Goal: Information Seeking & Learning: Compare options

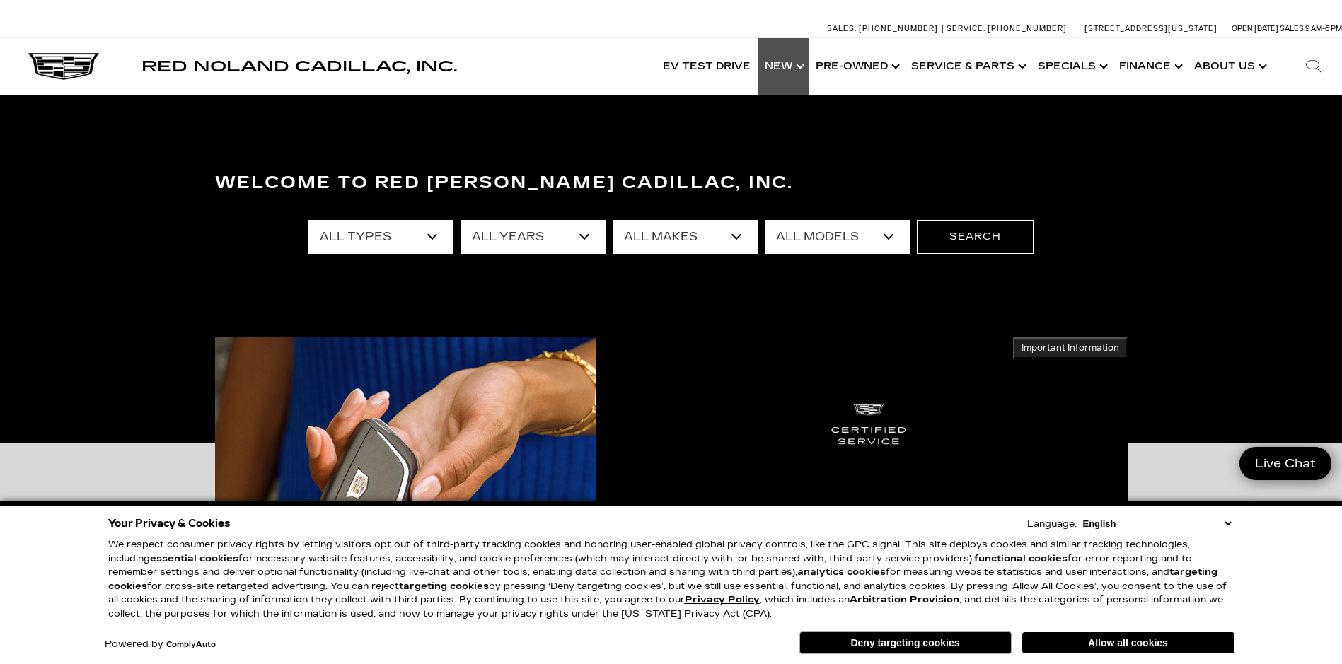
click at [787, 60] on link "Show New" at bounding box center [783, 66] width 51 height 57
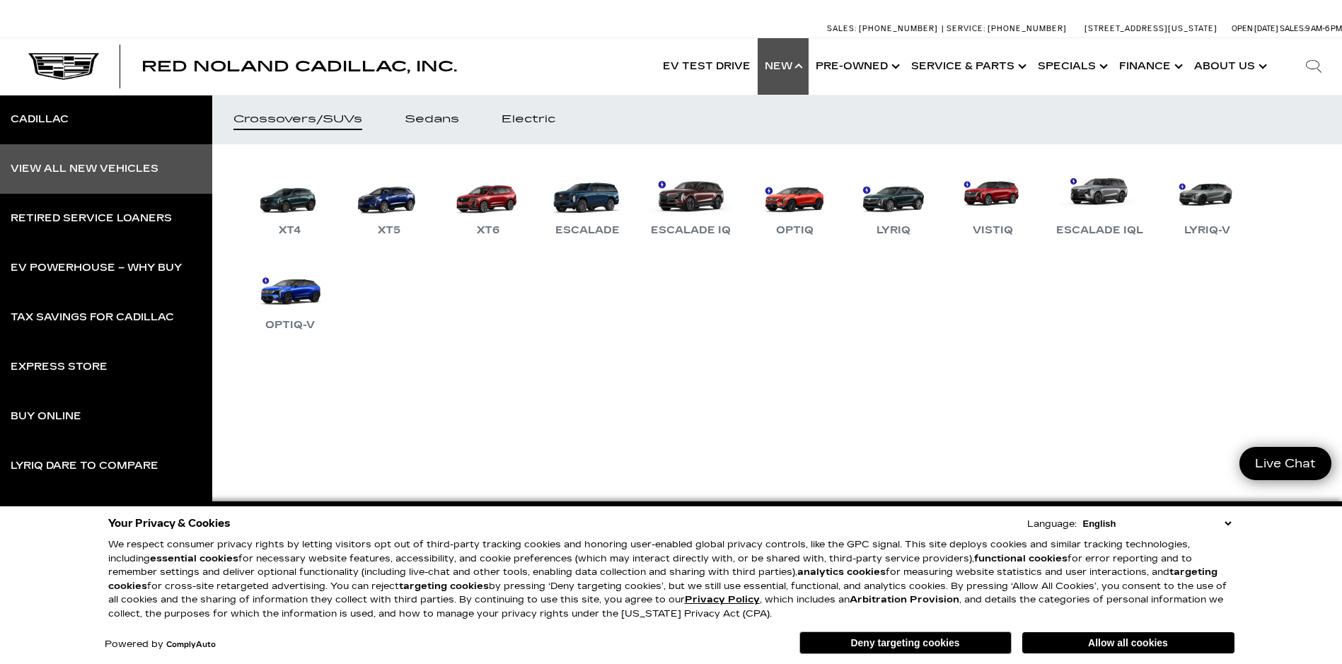
click at [81, 166] on div "View All New Vehicles" at bounding box center [85, 169] width 148 height 10
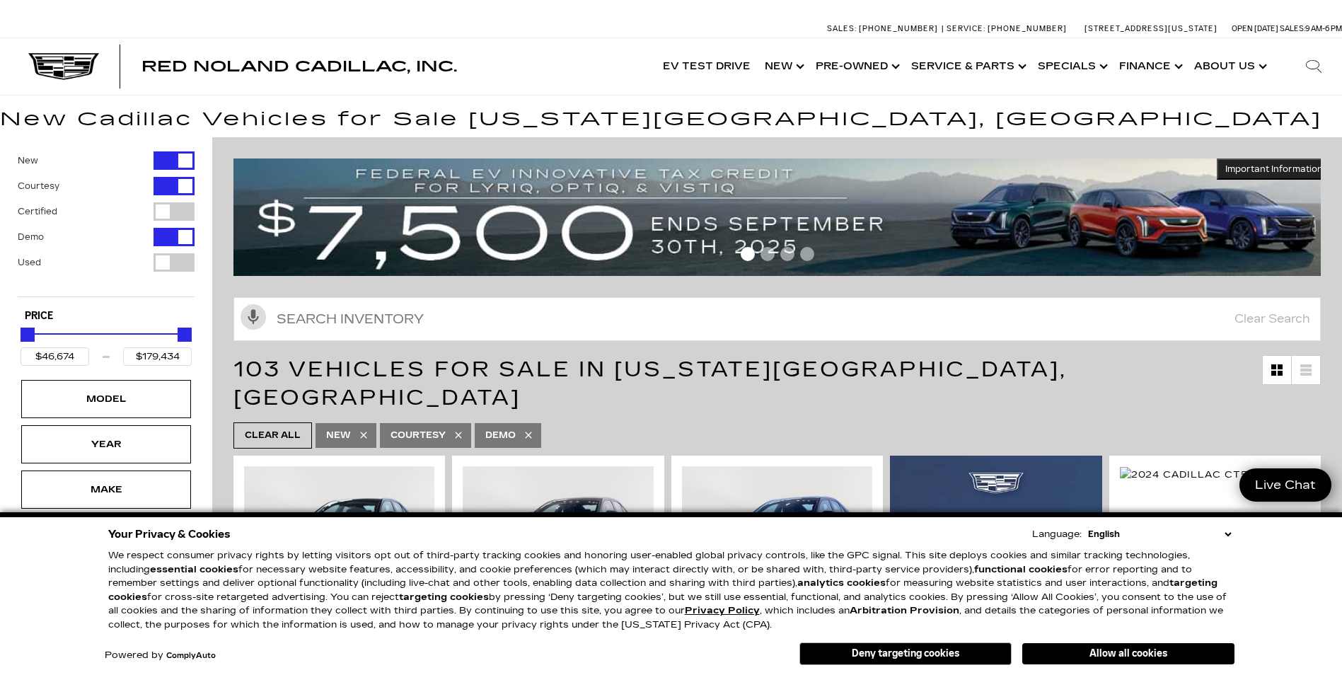
scroll to position [71, 0]
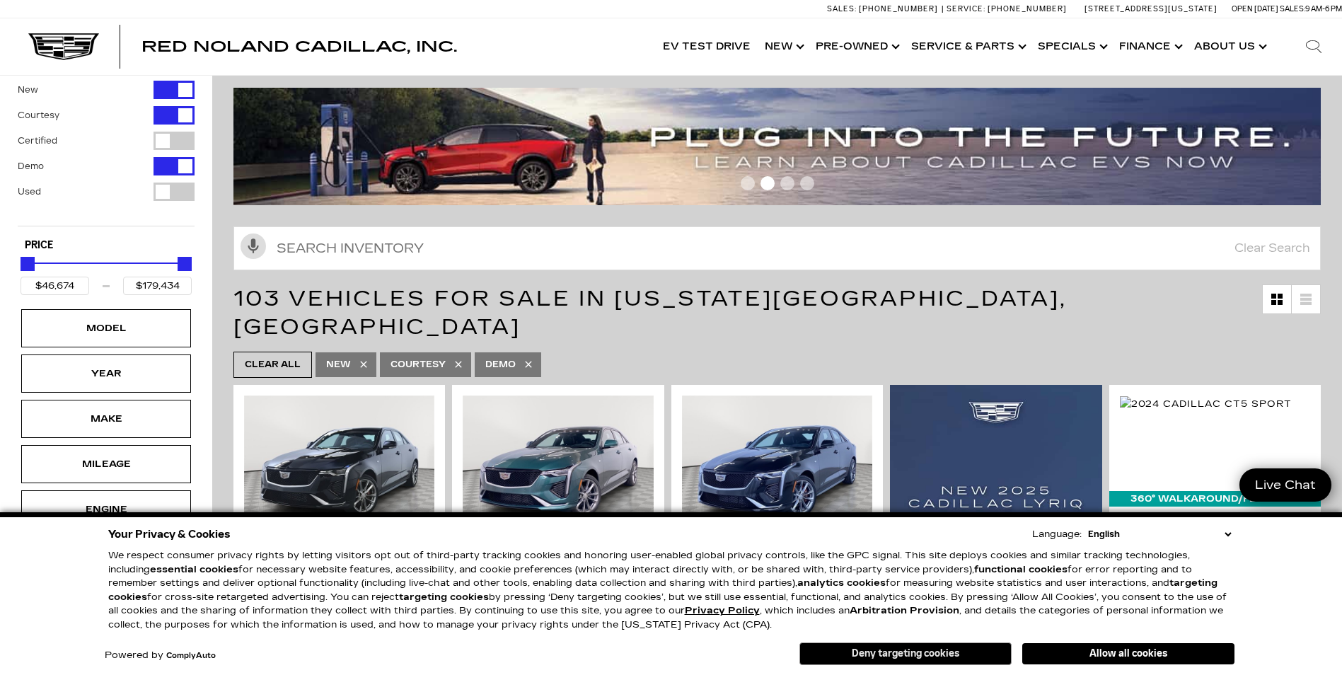
click at [898, 654] on button "Deny targeting cookies" at bounding box center [905, 653] width 212 height 23
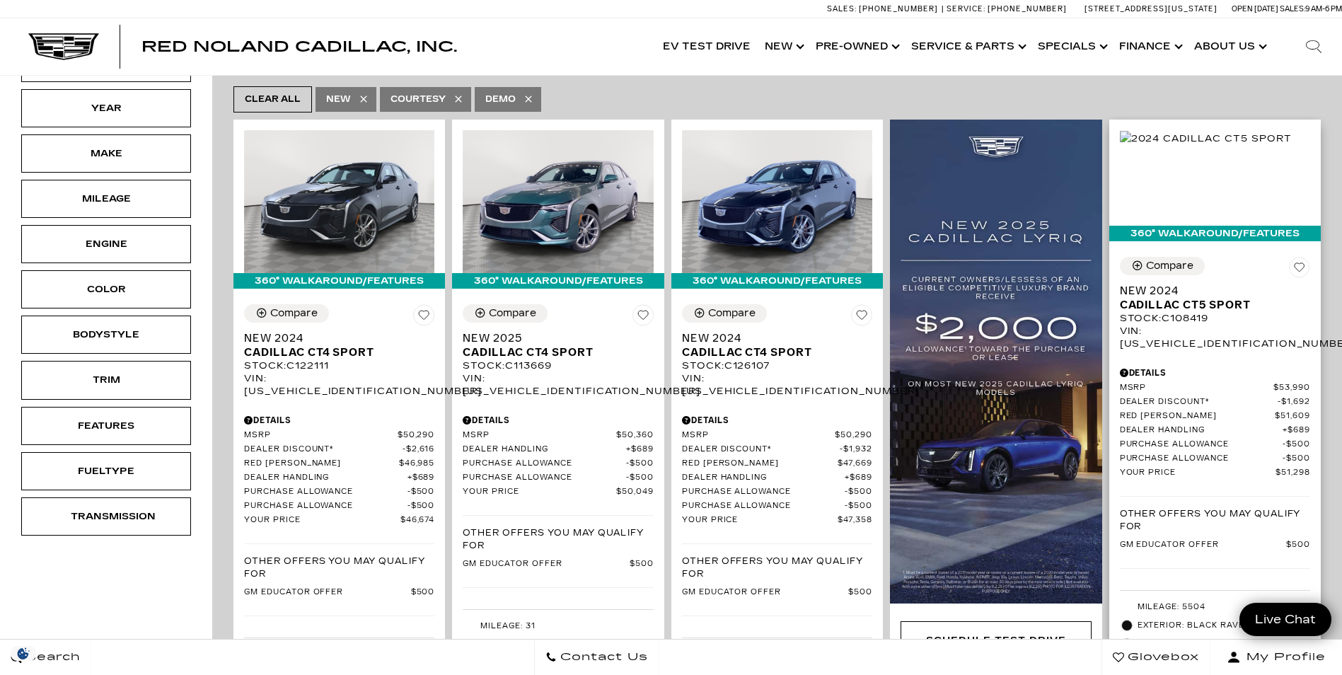
scroll to position [283, 0]
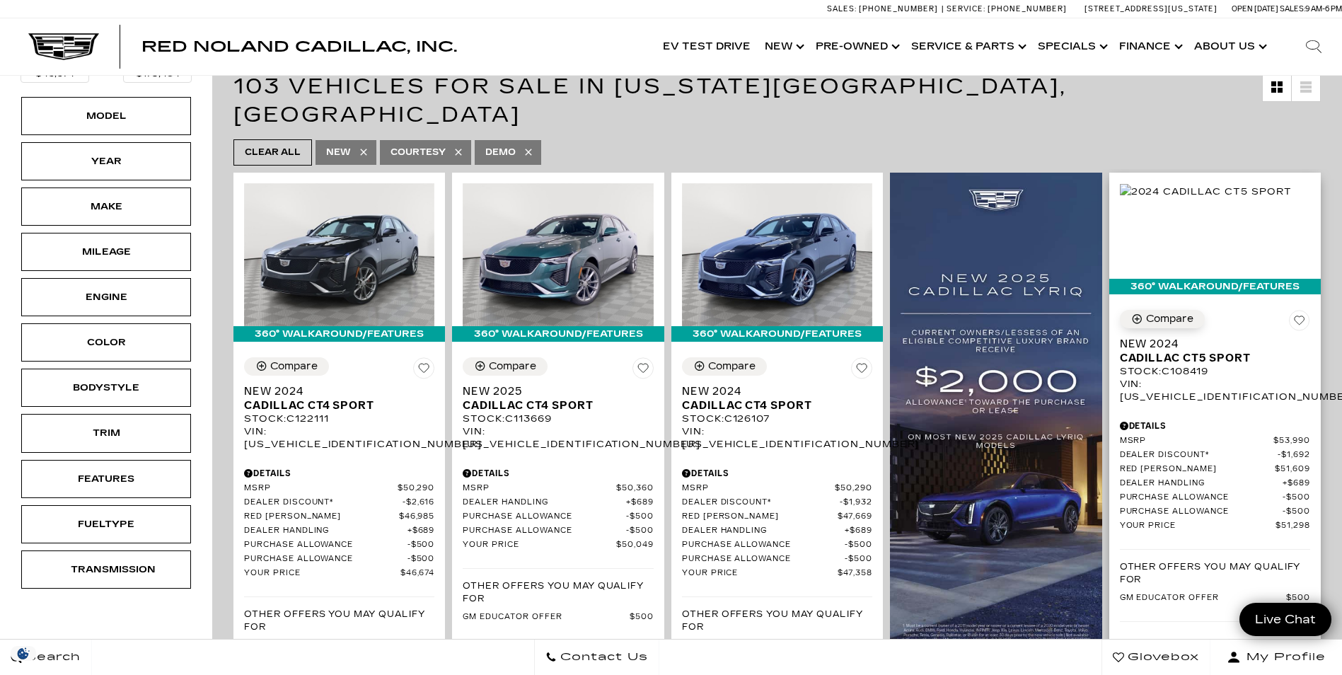
click at [1159, 313] on div "Compare" at bounding box center [1169, 319] width 47 height 13
click at [291, 360] on div "Compare" at bounding box center [293, 366] width 47 height 13
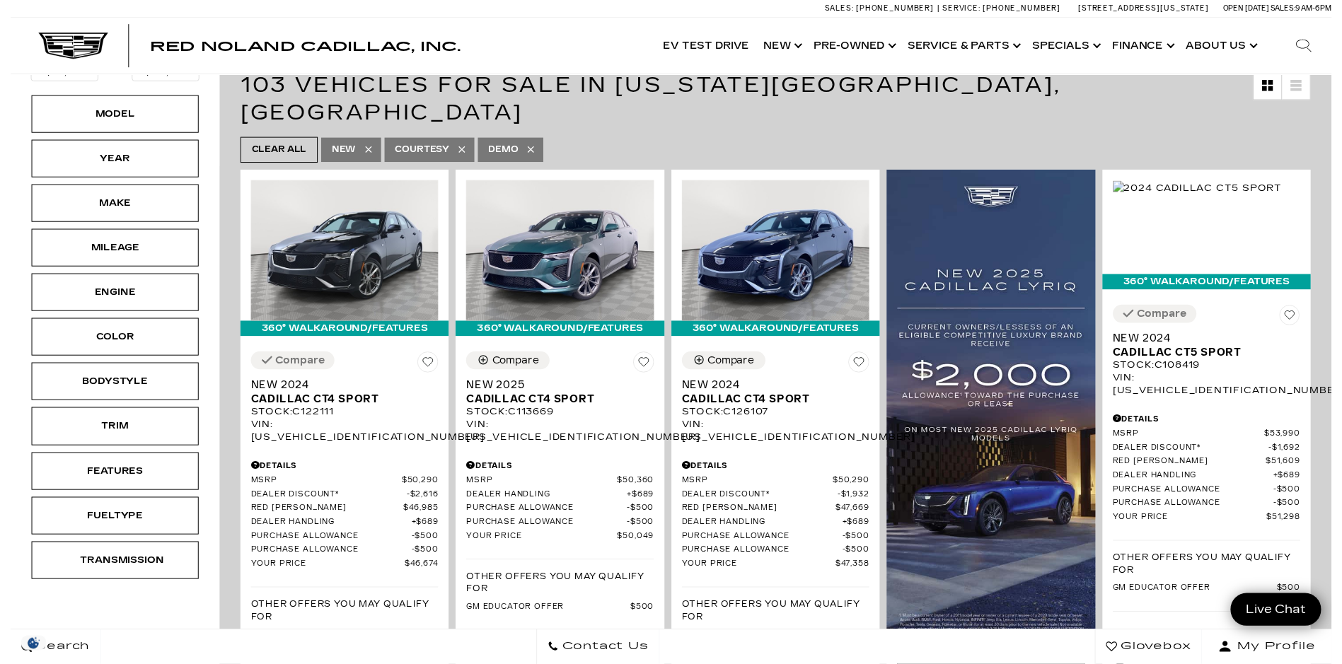
scroll to position [354, 0]
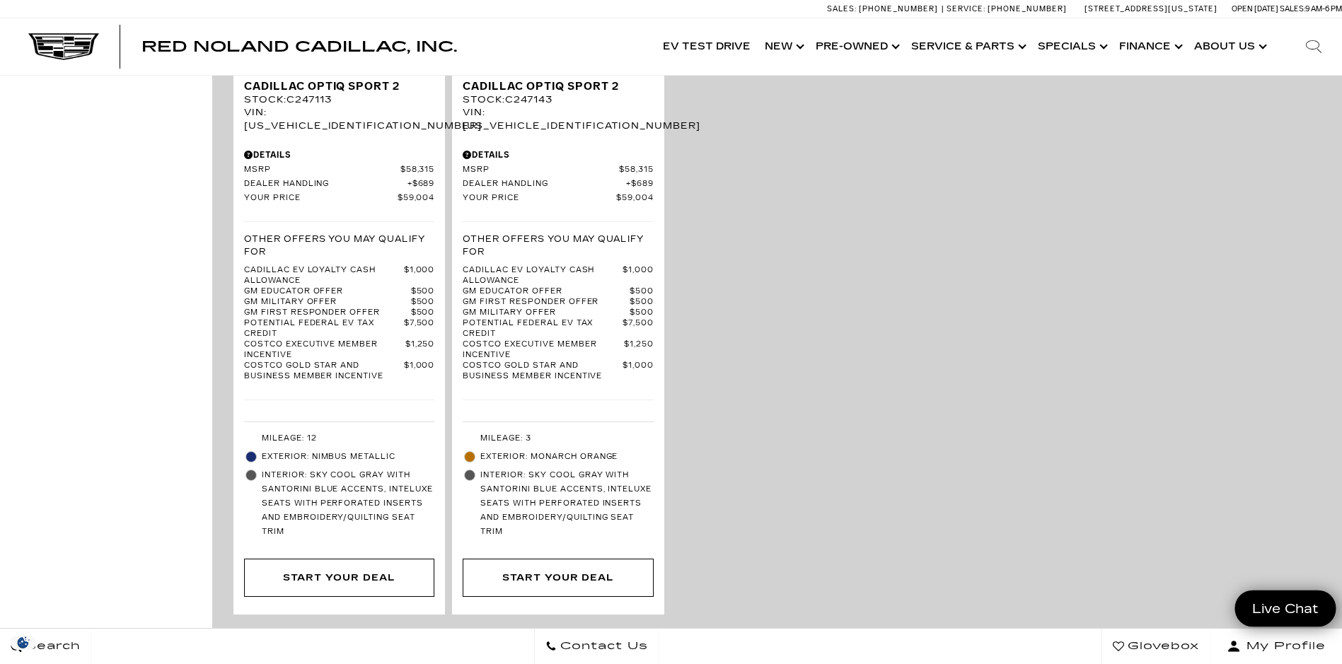
scroll to position [3396, 0]
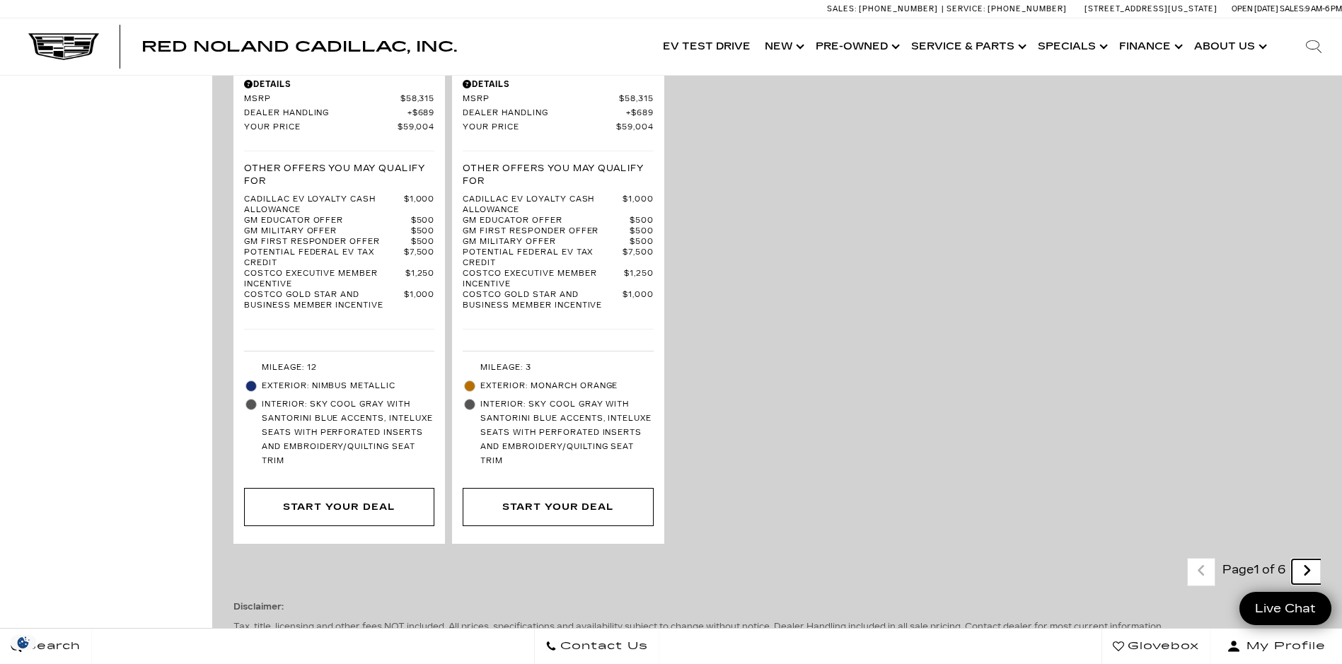
click at [1312, 560] on icon "next page" at bounding box center [1306, 571] width 9 height 23
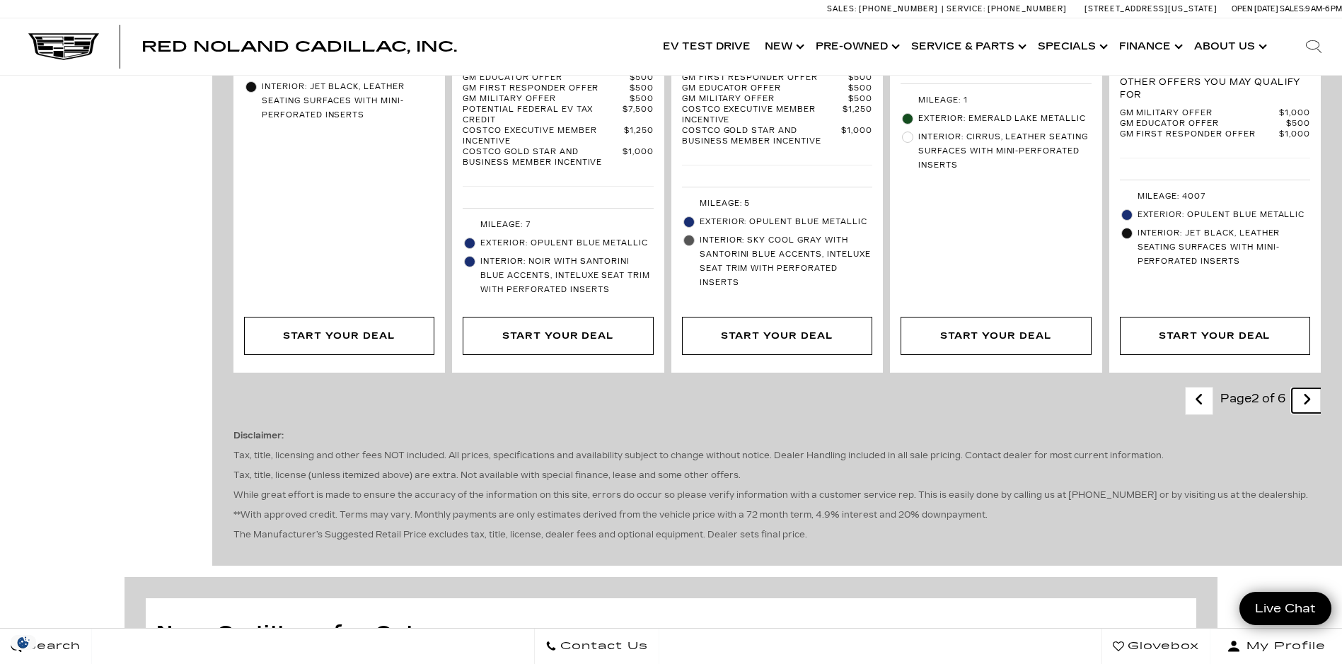
scroll to position [3113, 0]
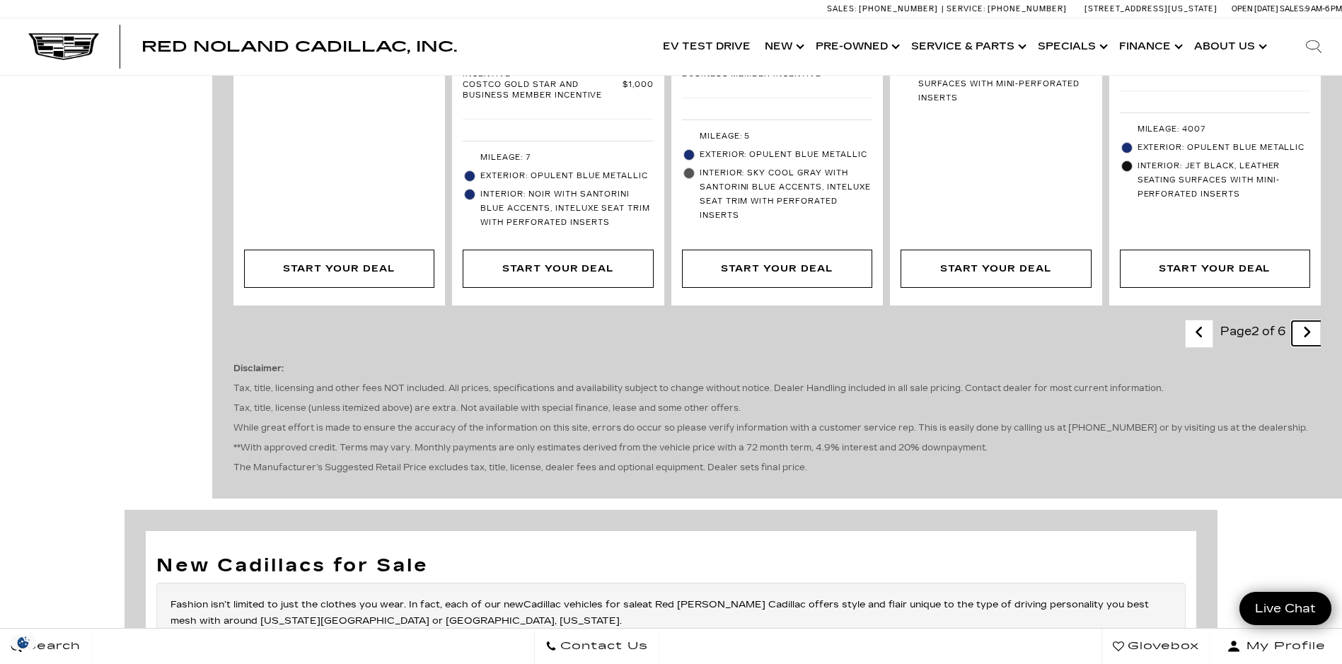
click at [1312, 321] on icon "next page" at bounding box center [1306, 332] width 9 height 23
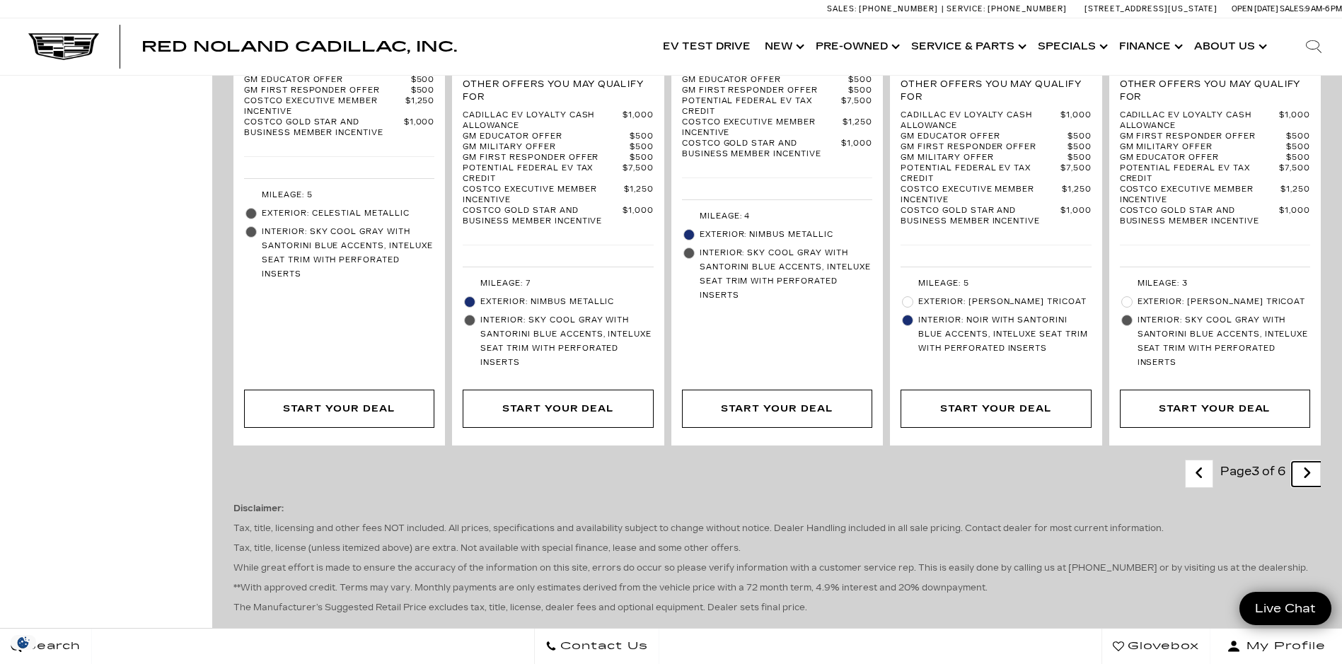
scroll to position [3042, 0]
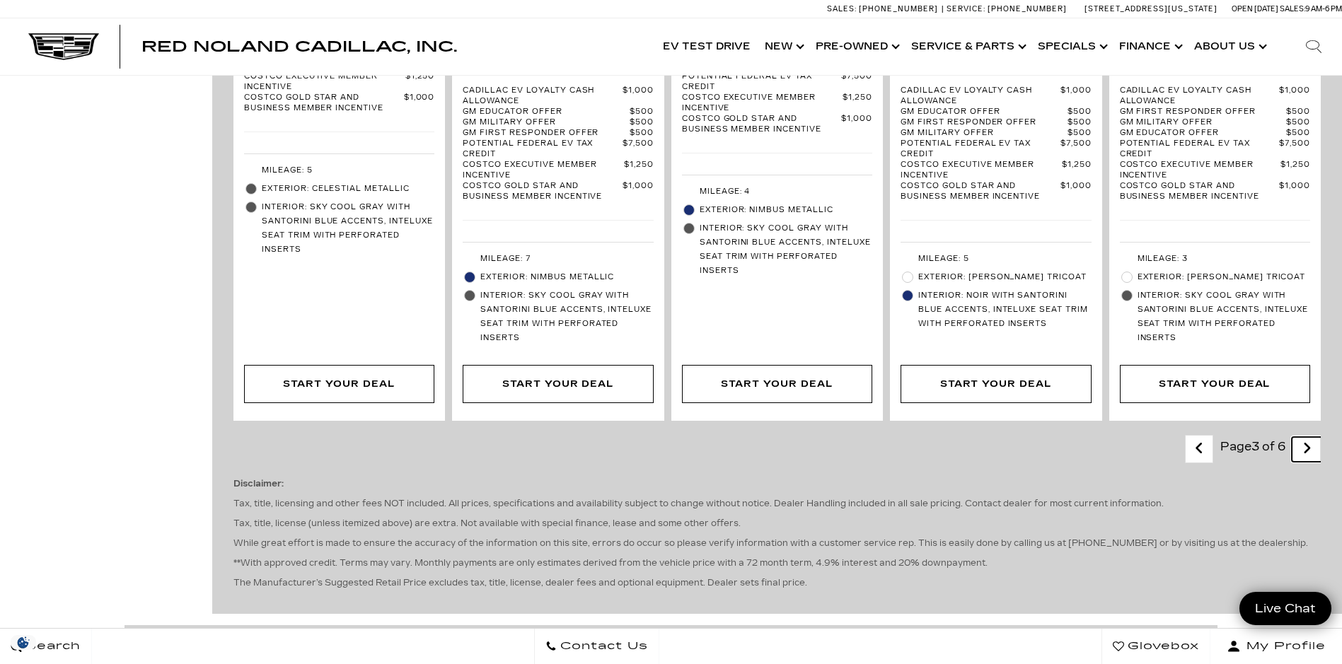
click at [1312, 437] on icon "next page" at bounding box center [1306, 448] width 9 height 23
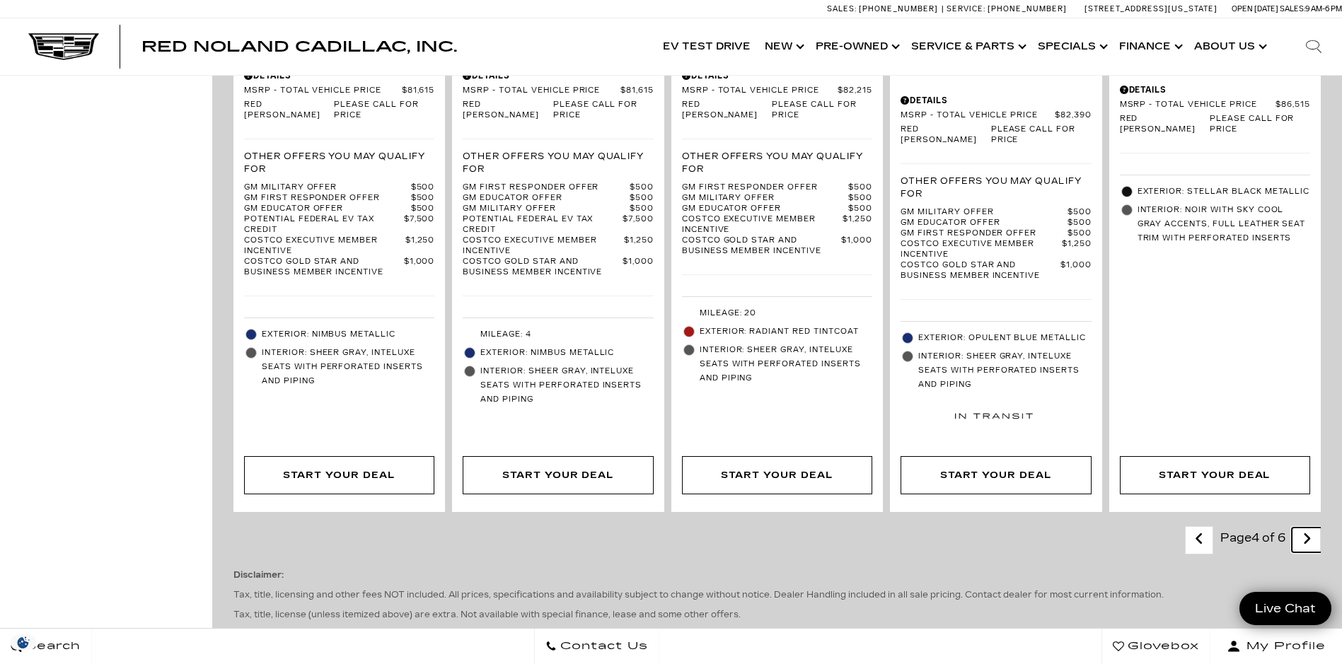
scroll to position [2971, 0]
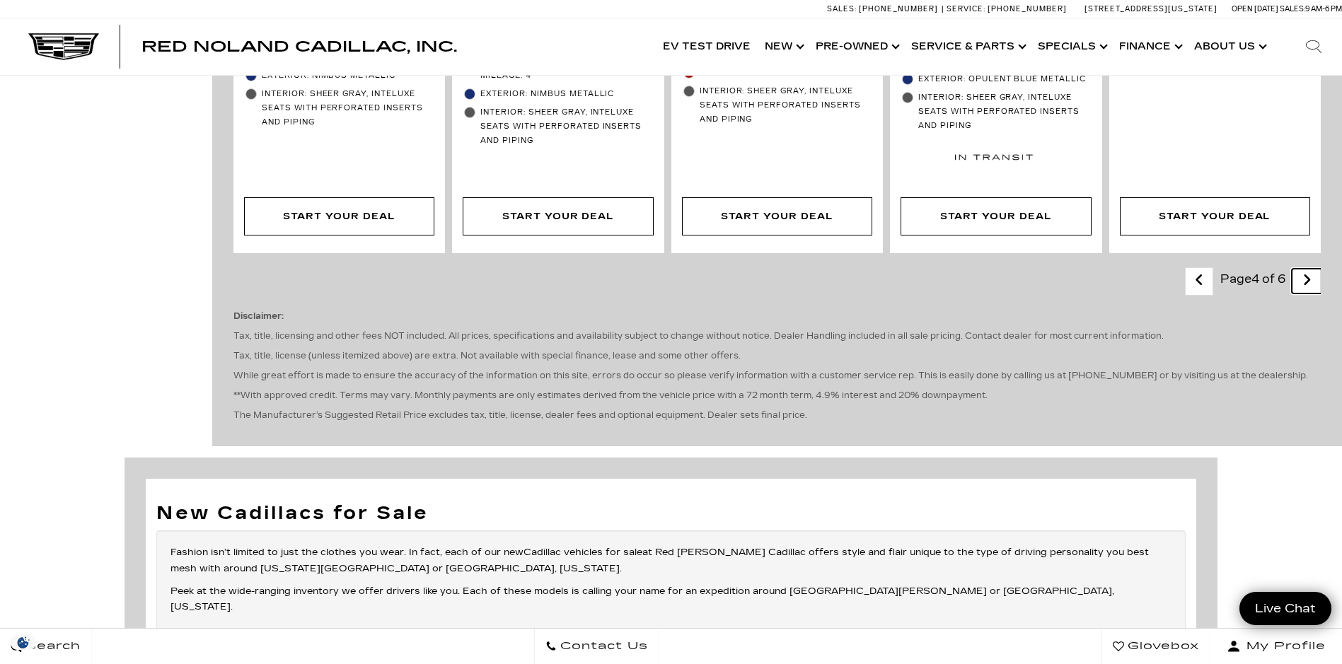
click at [1312, 269] on icon "next page" at bounding box center [1306, 280] width 9 height 23
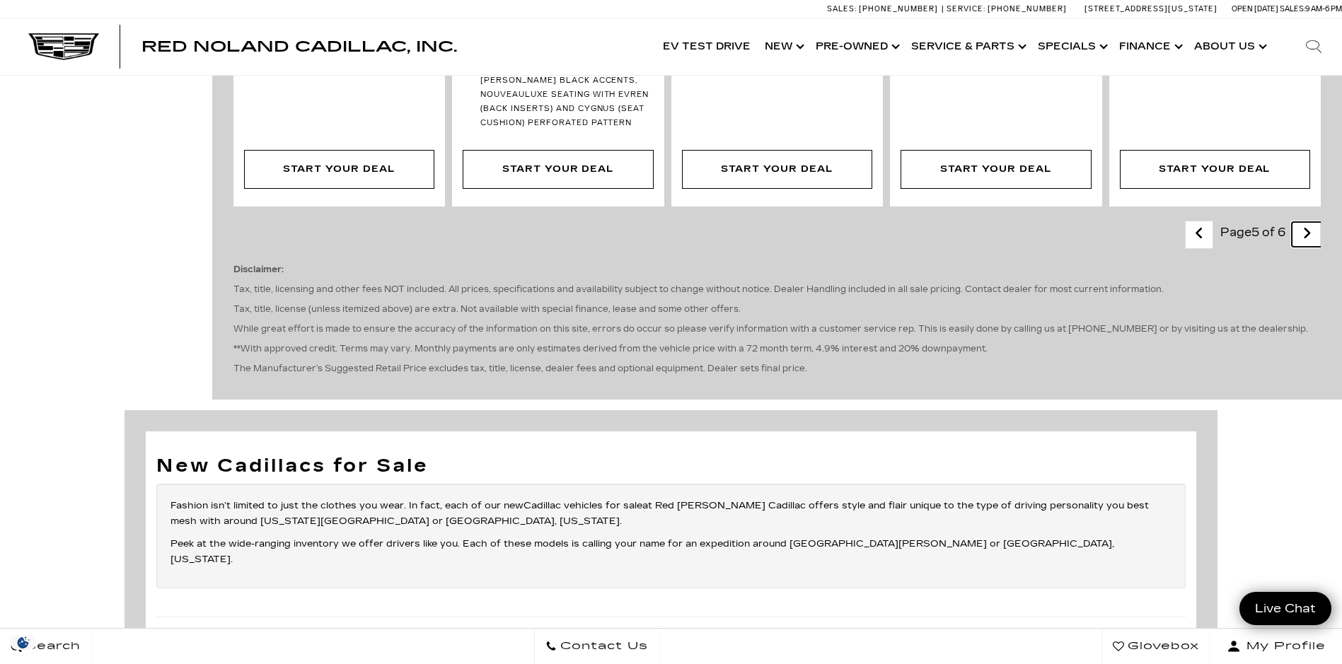
scroll to position [2759, 0]
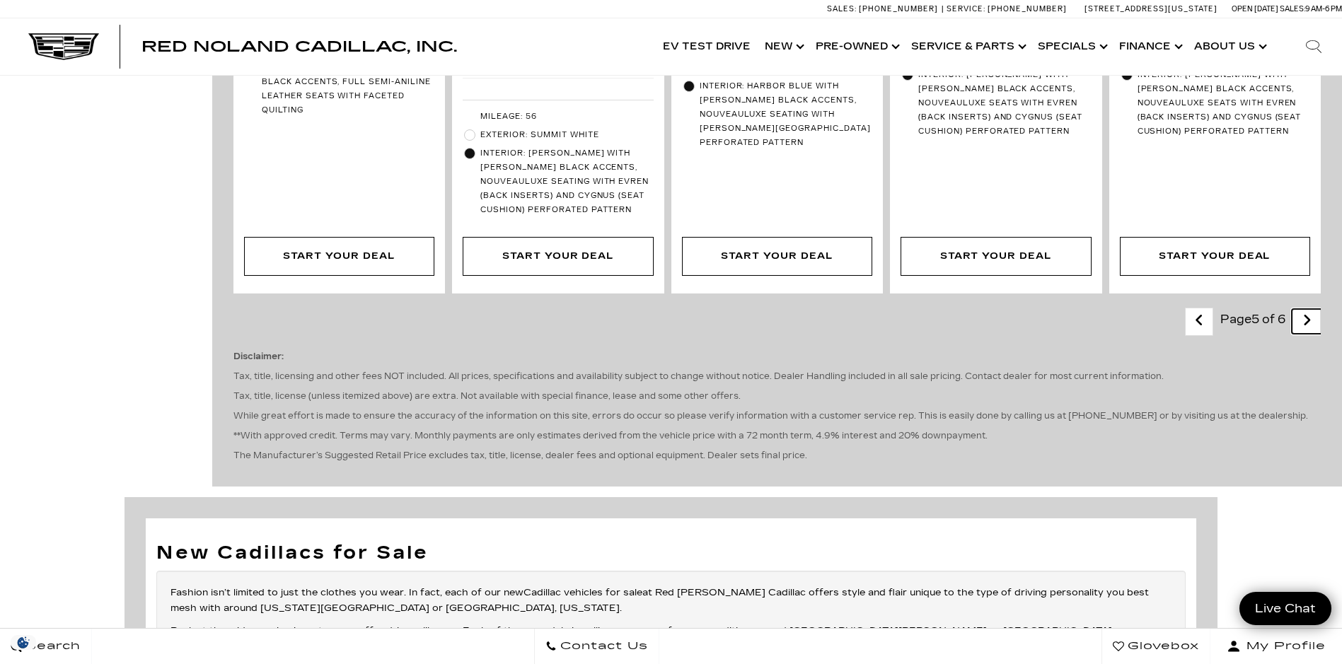
click at [1312, 309] on icon "next page" at bounding box center [1306, 320] width 9 height 23
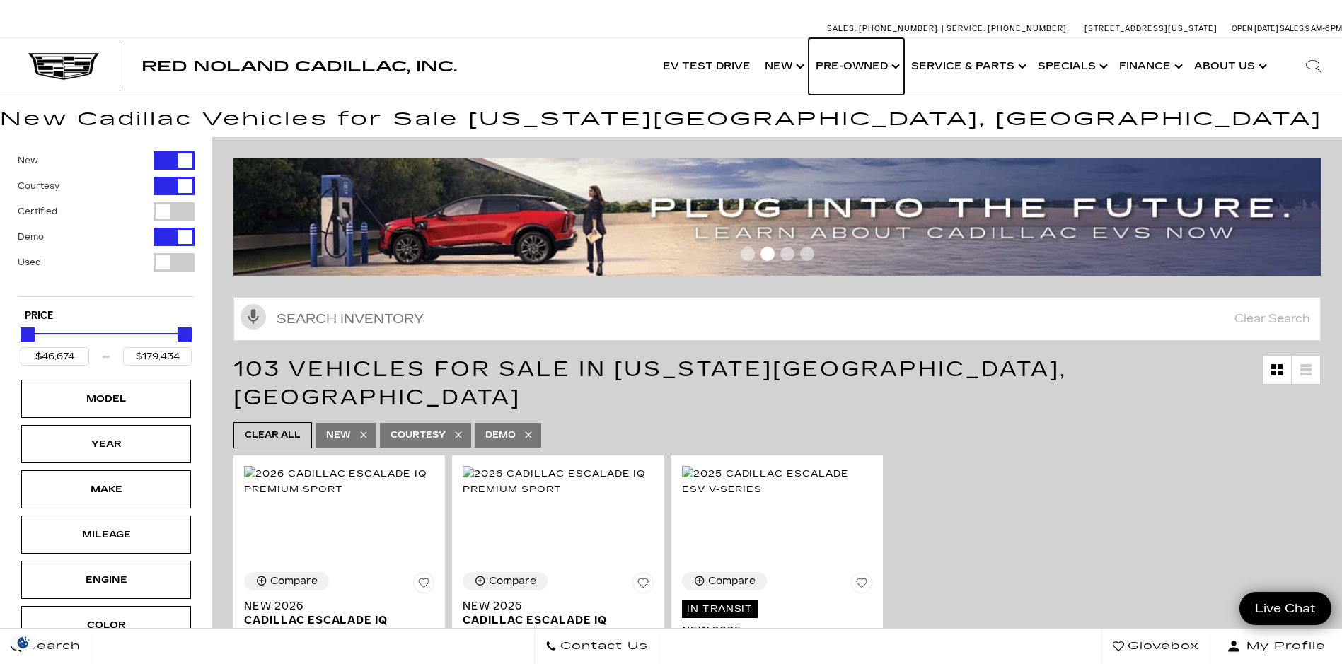
drag, startPoint x: 848, startPoint y: 67, endPoint x: 867, endPoint y: 126, distance: 62.0
click at [846, 69] on link "Show Pre-Owned" at bounding box center [857, 66] width 96 height 57
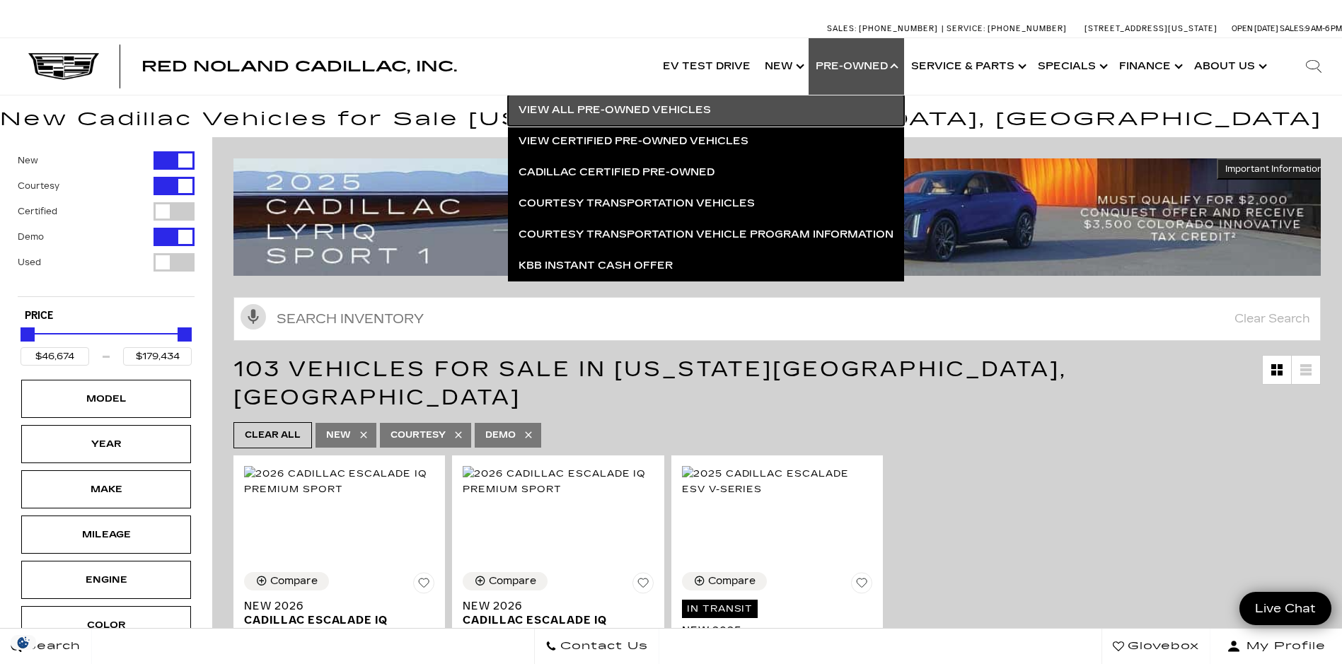
click at [611, 106] on link "View All Pre-Owned Vehicles" at bounding box center [706, 110] width 396 height 31
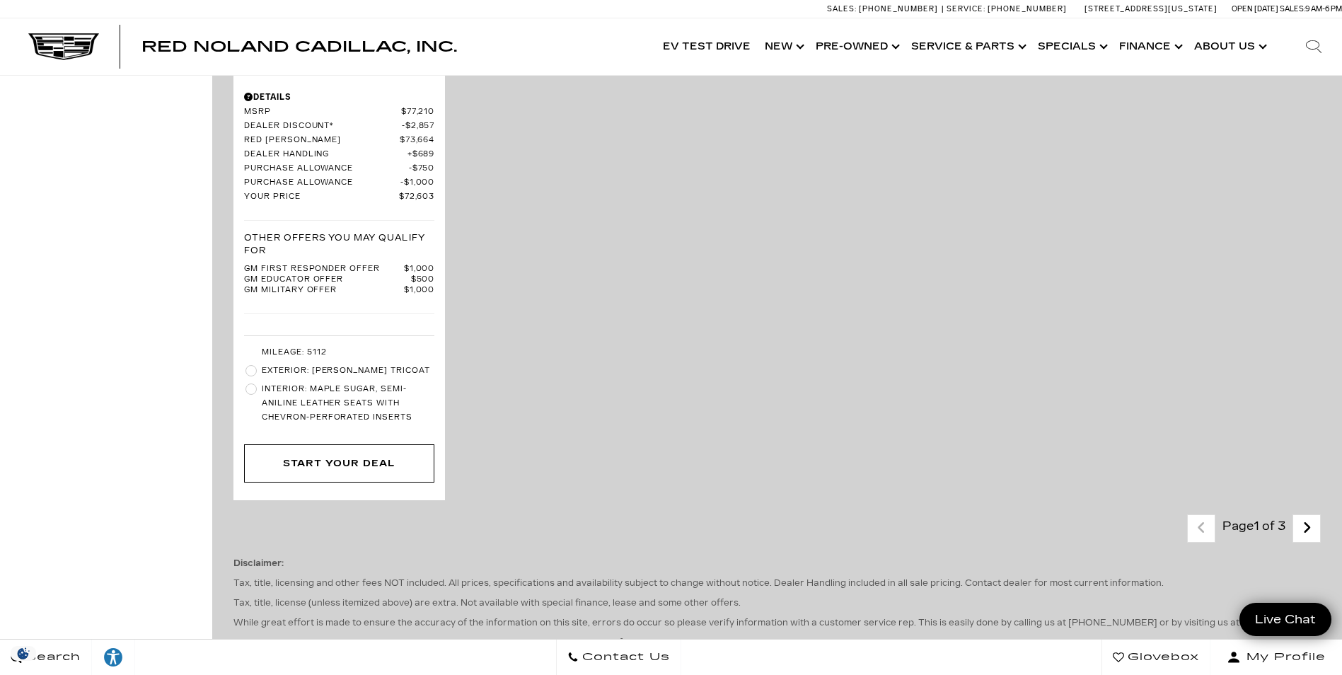
scroll to position [3396, 0]
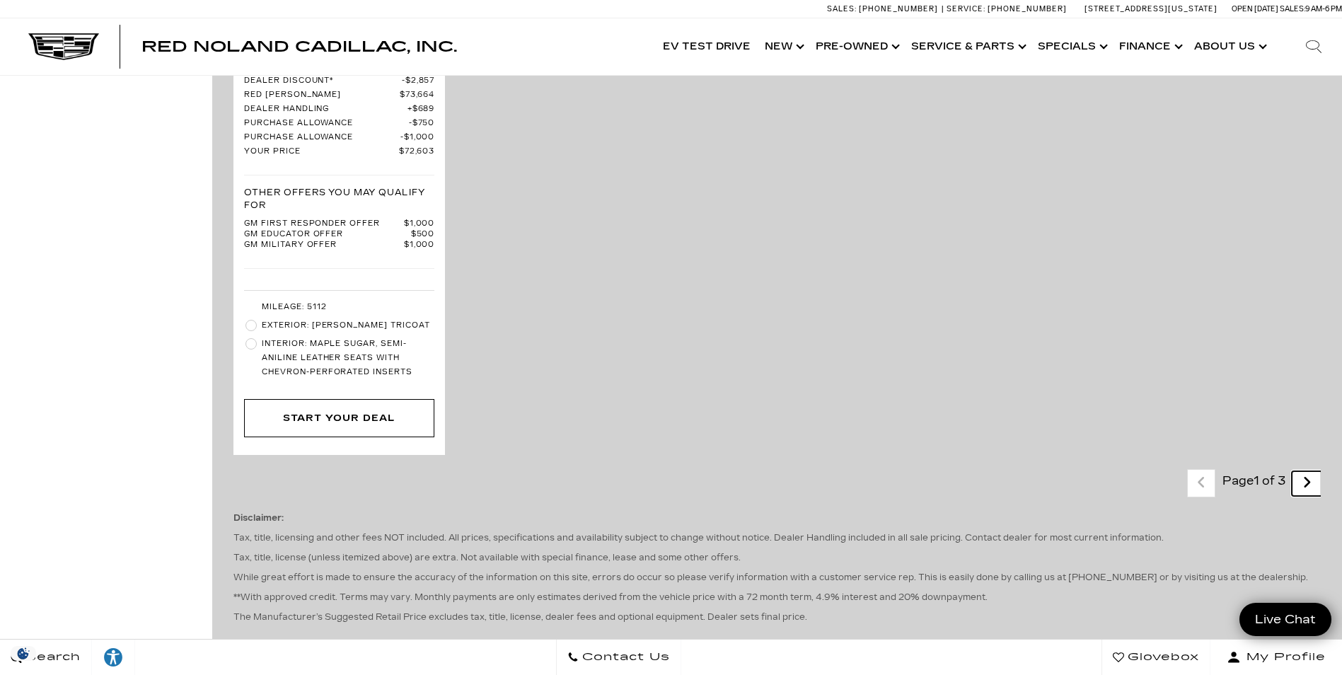
click at [1312, 471] on icon "next page" at bounding box center [1306, 482] width 9 height 23
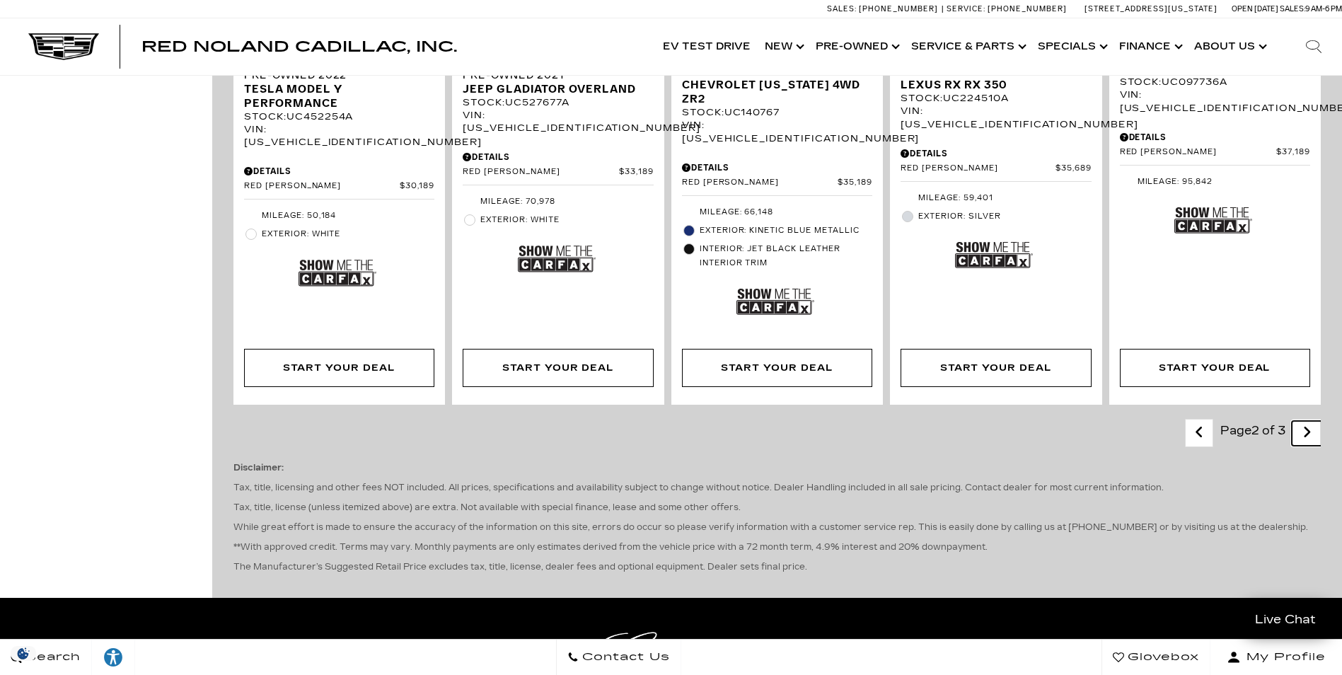
scroll to position [2405, 0]
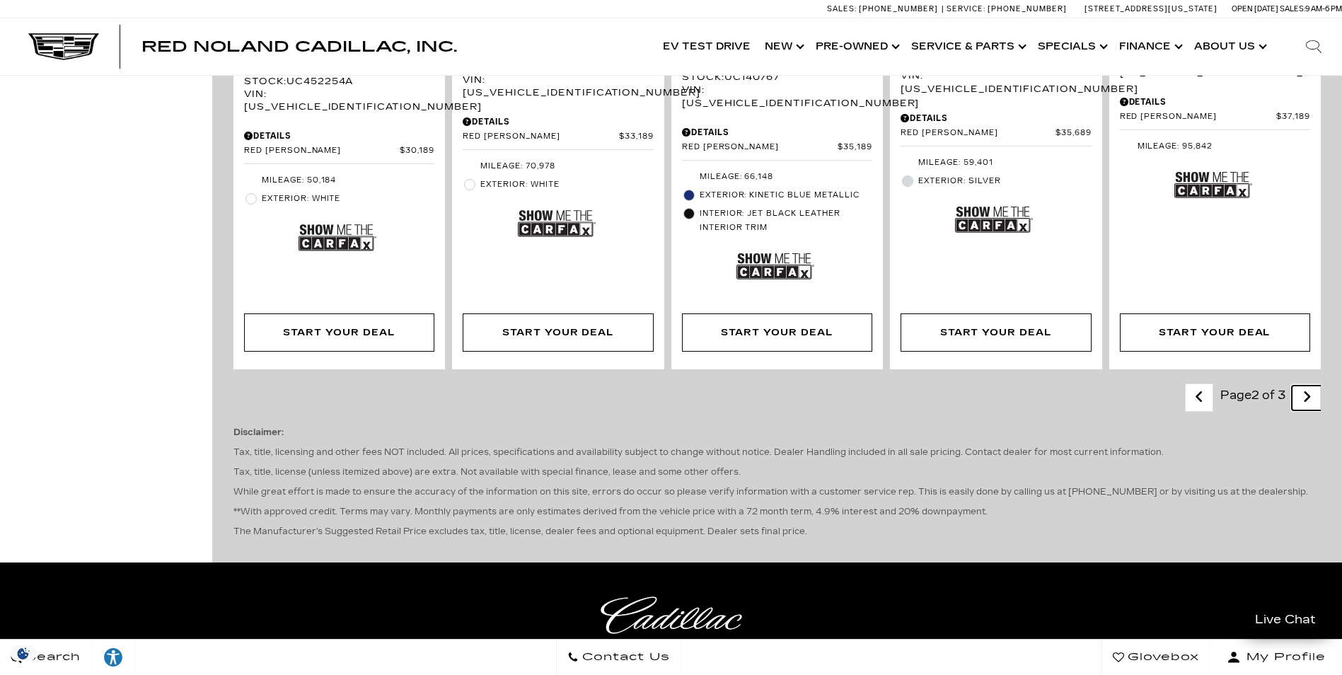
click at [1312, 386] on icon "next page" at bounding box center [1306, 397] width 9 height 23
